Goal: Find specific page/section: Find specific page/section

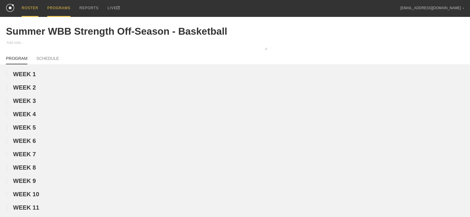
click at [25, 2] on div "ROSTER" at bounding box center [30, 8] width 17 height 17
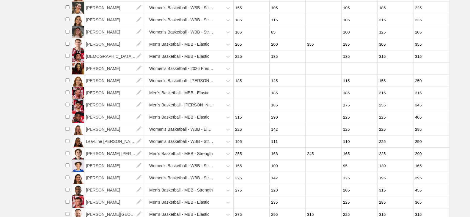
scroll to position [303, 0]
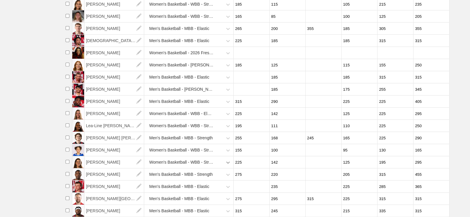
click at [230, 162] on div "Women's Basketball - WBB - Strength" at bounding box center [190, 163] width 88 height 12
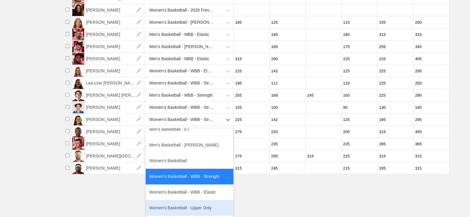
scroll to position [87, 0]
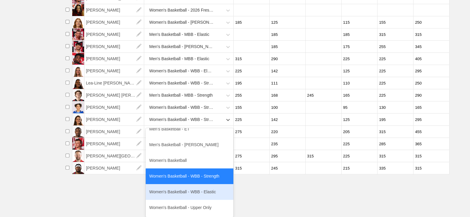
click at [183, 192] on div "Women's Basketball - WBB - Elastic" at bounding box center [190, 192] width 88 height 16
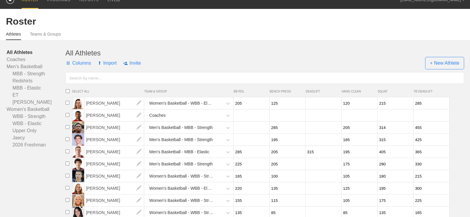
scroll to position [0, 0]
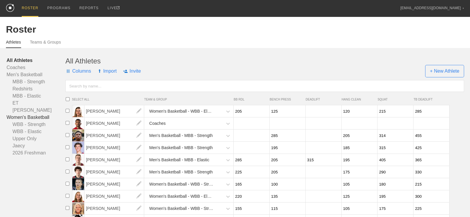
click at [30, 116] on link "Women's Basketball" at bounding box center [36, 117] width 59 height 7
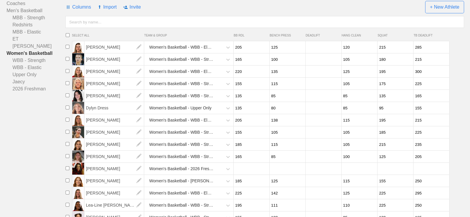
scroll to position [84, 0]
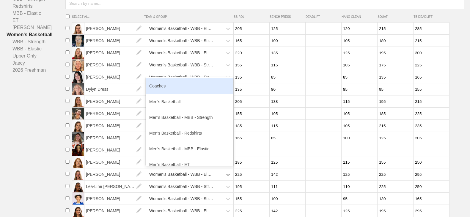
click at [174, 176] on div "Women's Basketball - WBB - Elastic" at bounding box center [181, 174] width 64 height 11
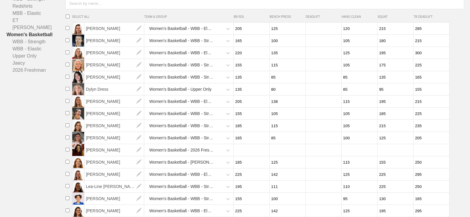
click at [36, 104] on html "ROSTER PROGRAMS REPORTS LIVE [EMAIL_ADDRESS][DOMAIN_NAME] ▼ Settings Logout Ros…" at bounding box center [235, 10] width 470 height 187
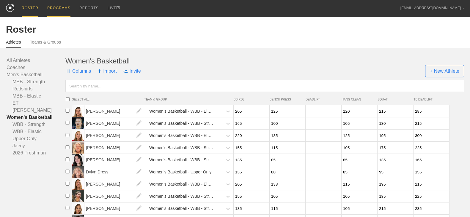
click at [56, 9] on div "PROGRAMS" at bounding box center [58, 8] width 23 height 17
